Goal: Information Seeking & Learning: Learn about a topic

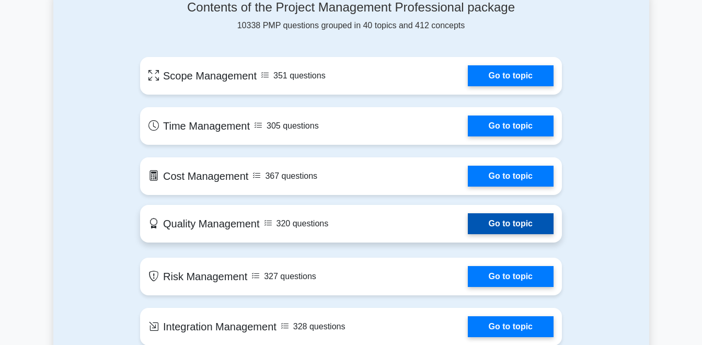
scroll to position [575, 0]
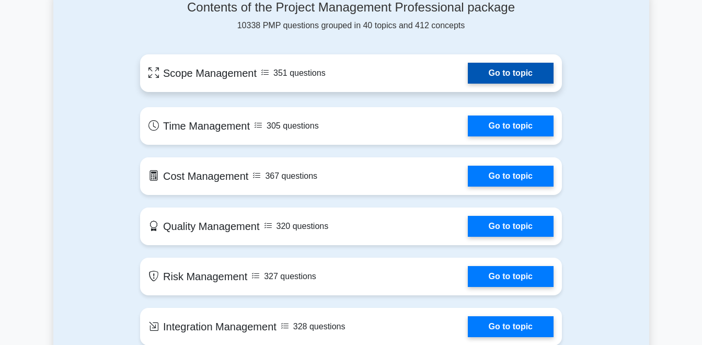
click at [517, 74] on link "Go to topic" at bounding box center [511, 73] width 86 height 21
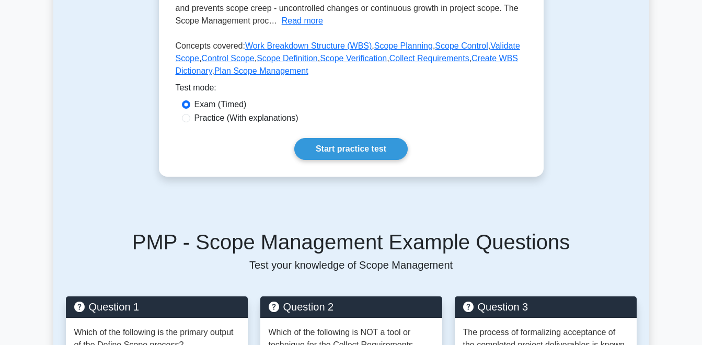
scroll to position [262, 0]
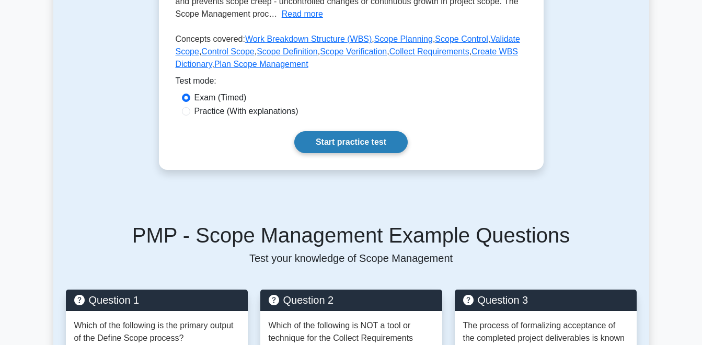
click at [347, 149] on link "Start practice test" at bounding box center [350, 142] width 113 height 22
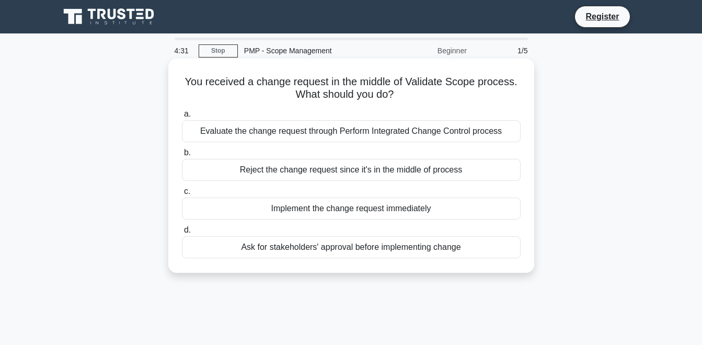
click at [335, 130] on div "Evaluate the change request through Perform Integrated Change Control process" at bounding box center [351, 131] width 339 height 22
click at [182, 118] on input "a. Evaluate the change request through Perform Integrated Change Control process" at bounding box center [182, 114] width 0 height 7
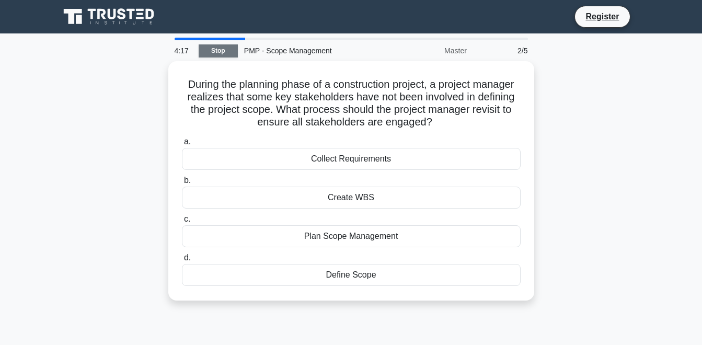
drag, startPoint x: 221, startPoint y: 51, endPoint x: 226, endPoint y: 55, distance: 6.7
click at [221, 51] on link "Stop" at bounding box center [218, 50] width 39 height 13
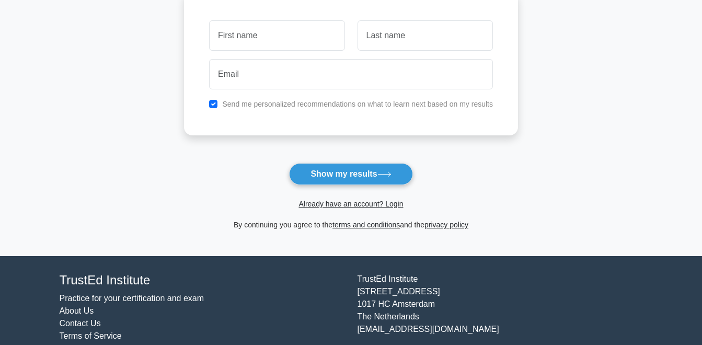
scroll to position [129, 0]
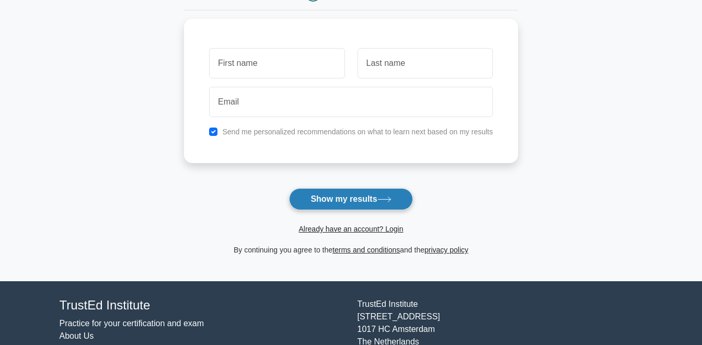
click at [361, 198] on button "Show my results" at bounding box center [350, 199] width 123 height 22
